Goal: Task Accomplishment & Management: Manage account settings

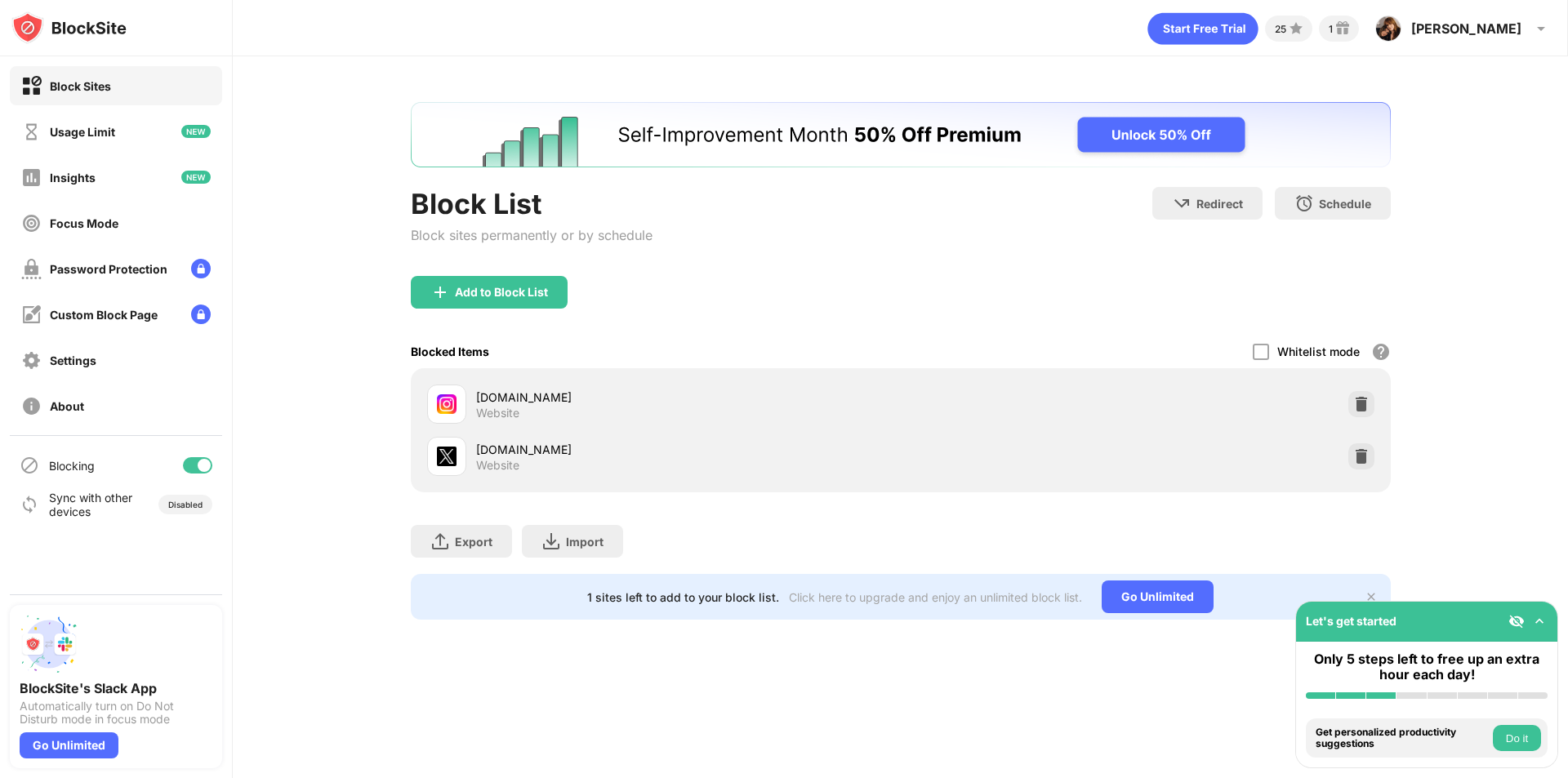
click at [553, 465] on div "x.com Website" at bounding box center [688, 457] width 425 height 32
drag, startPoint x: 509, startPoint y: 451, endPoint x: 527, endPoint y: 450, distance: 18.0
click at [512, 450] on div "[DOMAIN_NAME]" at bounding box center [688, 450] width 425 height 17
click at [1360, 465] on div at bounding box center [1362, 456] width 26 height 26
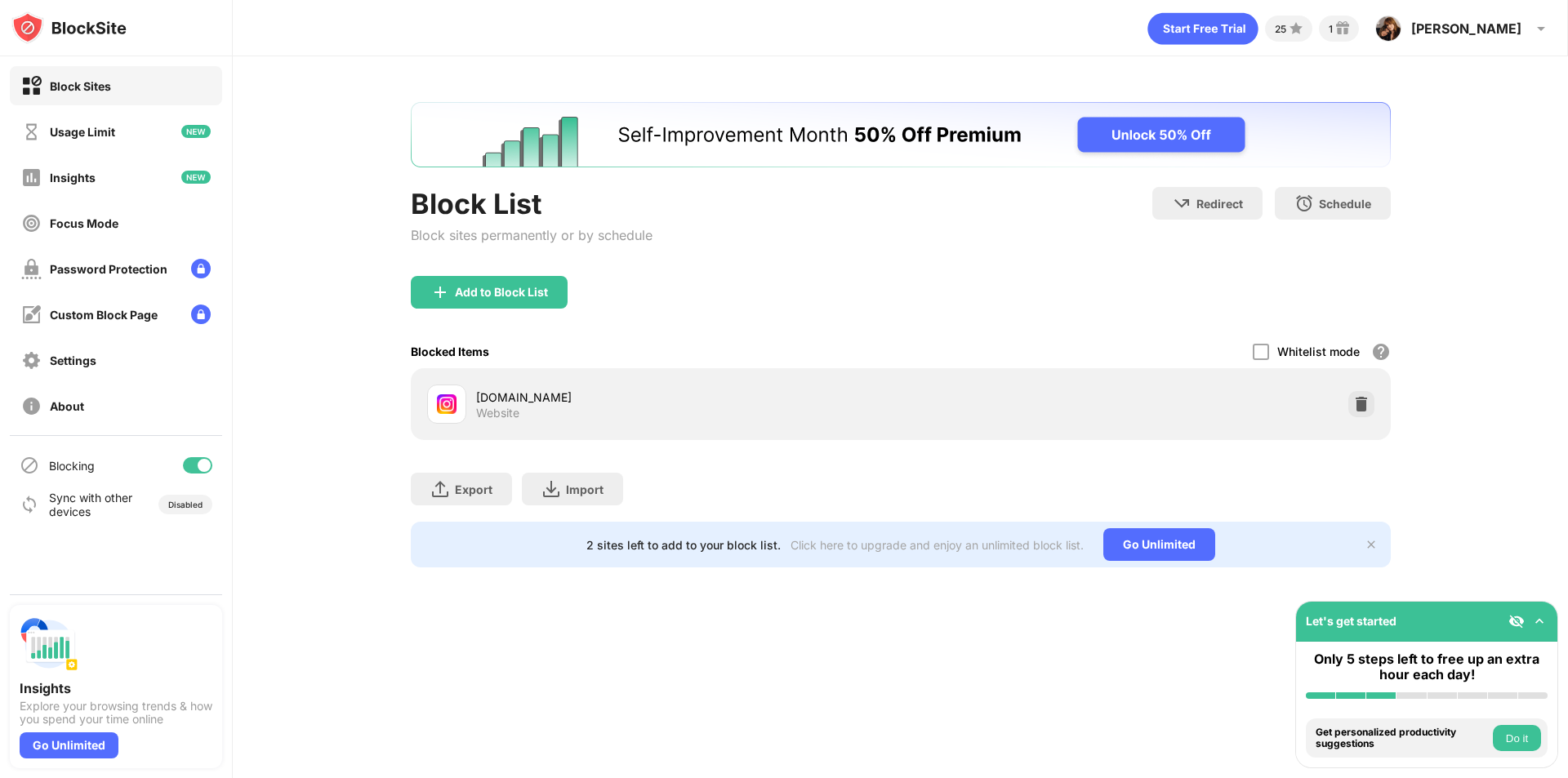
click at [481, 289] on div "Add to Block List" at bounding box center [501, 293] width 93 height 13
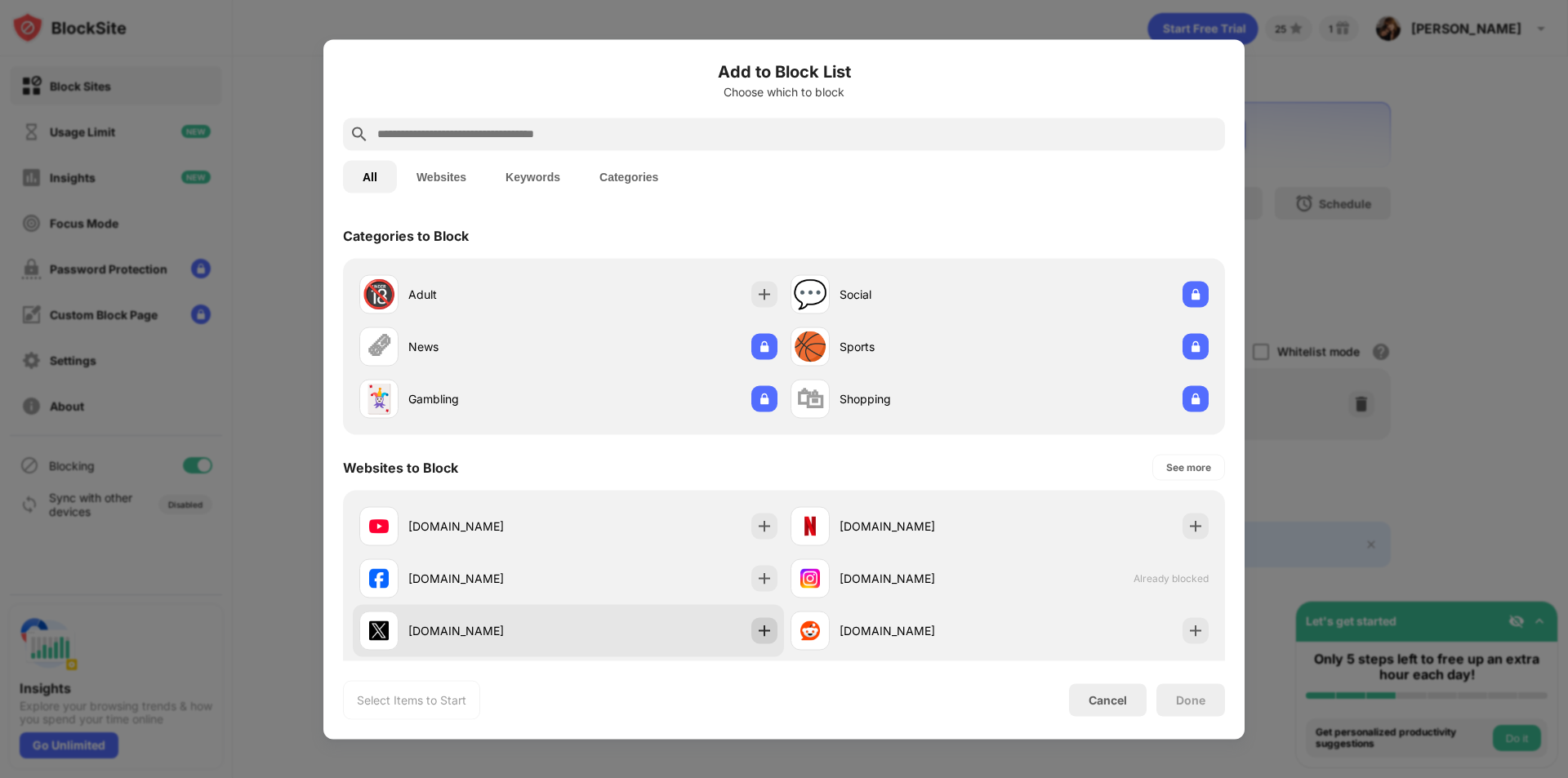
click at [757, 631] on img at bounding box center [764, 630] width 17 height 17
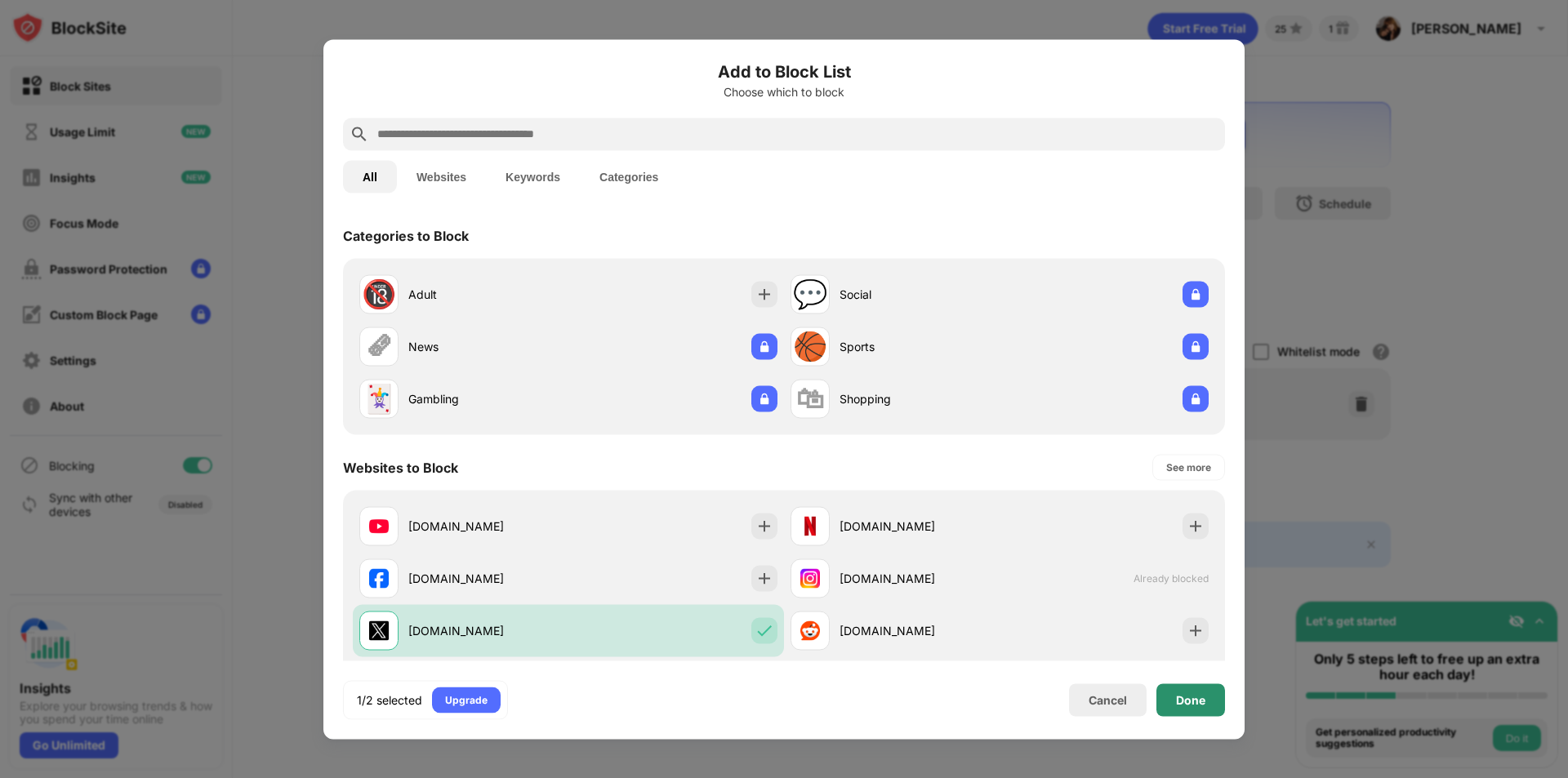
click at [1208, 700] on div "Done" at bounding box center [1191, 700] width 69 height 33
